Goal: Task Accomplishment & Management: Manage account settings

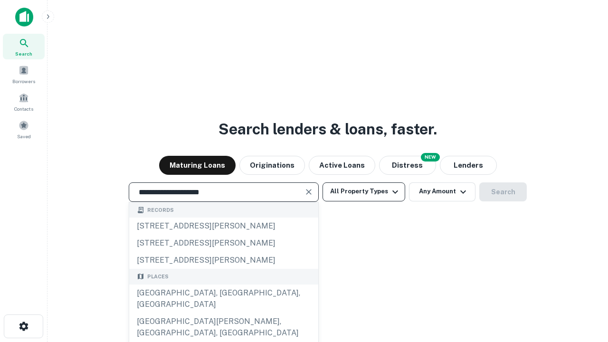
click at [223, 313] on div "[GEOGRAPHIC_DATA], [GEOGRAPHIC_DATA], [GEOGRAPHIC_DATA]" at bounding box center [223, 299] width 189 height 28
click at [364, 191] on button "All Property Types" at bounding box center [364, 191] width 83 height 19
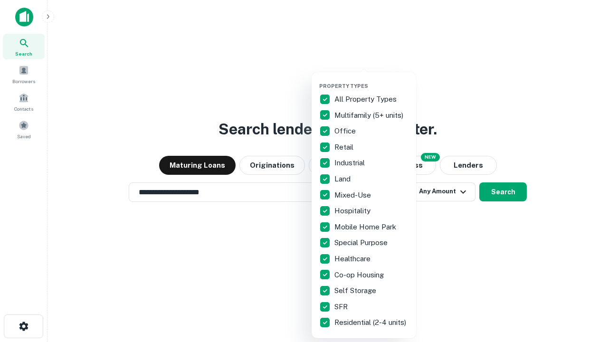
type input "**********"
click at [371, 80] on button "button" at bounding box center [371, 80] width 104 height 0
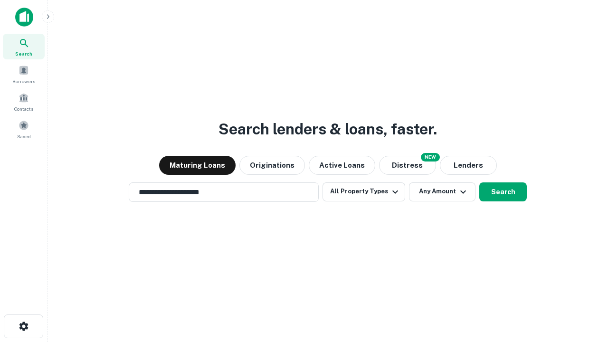
scroll to position [15, 0]
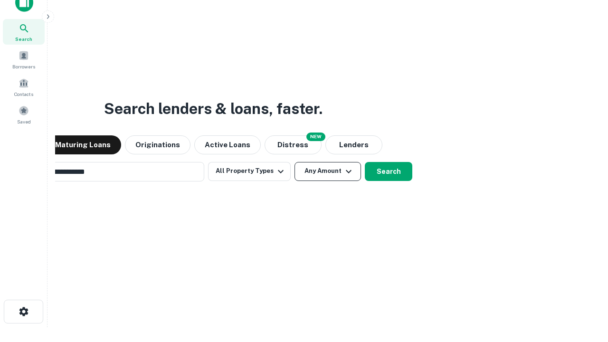
click at [294, 162] on button "Any Amount" at bounding box center [327, 171] width 66 height 19
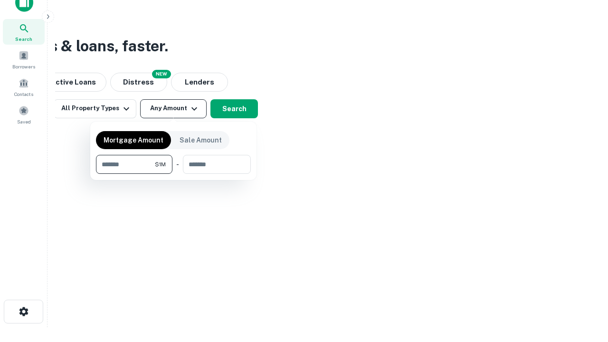
scroll to position [15, 0]
type input "*******"
click at [173, 174] on button "button" at bounding box center [173, 174] width 155 height 0
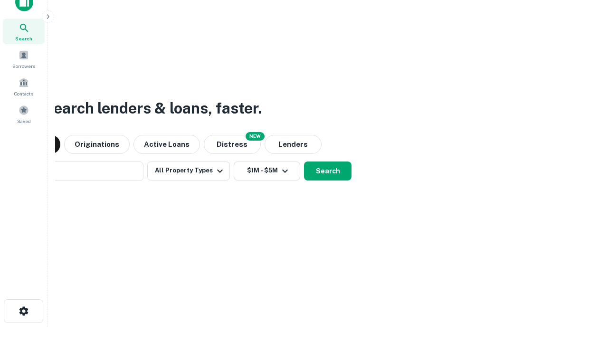
scroll to position [15, 0]
click at [304, 162] on button "Search" at bounding box center [327, 171] width 47 height 19
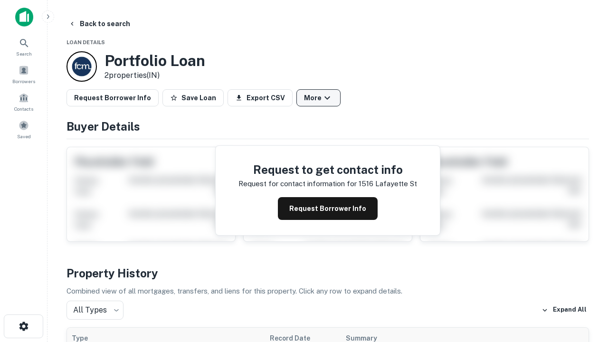
click at [318, 98] on button "More" at bounding box center [318, 97] width 44 height 17
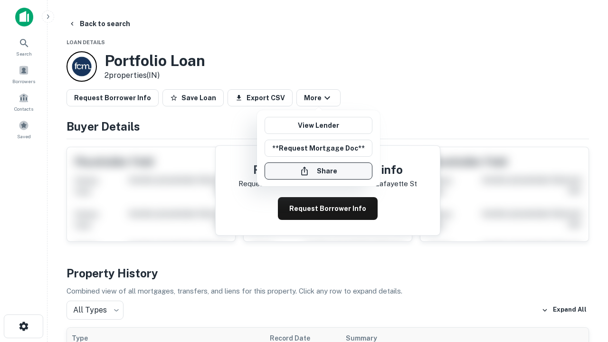
click at [318, 171] on button "Share" at bounding box center [319, 170] width 108 height 17
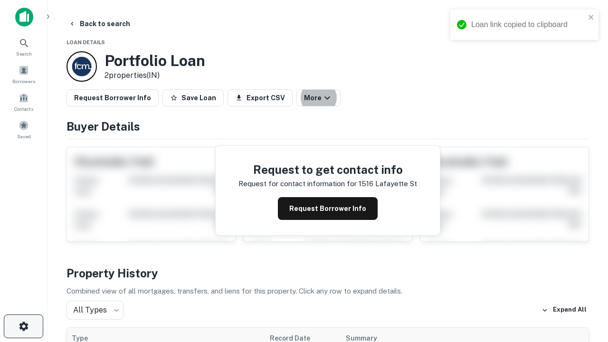
click at [23, 326] on icon "button" at bounding box center [23, 326] width 11 height 11
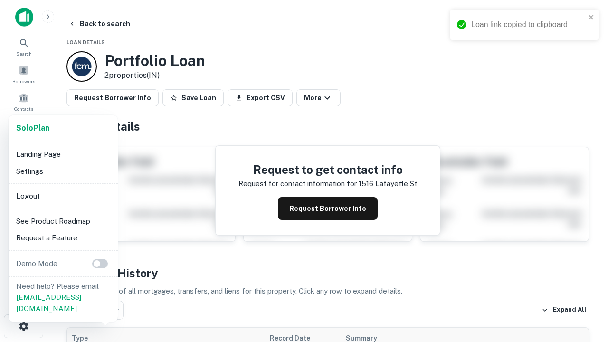
click at [63, 196] on li "Logout" at bounding box center [63, 196] width 102 height 17
